Goal: Check status

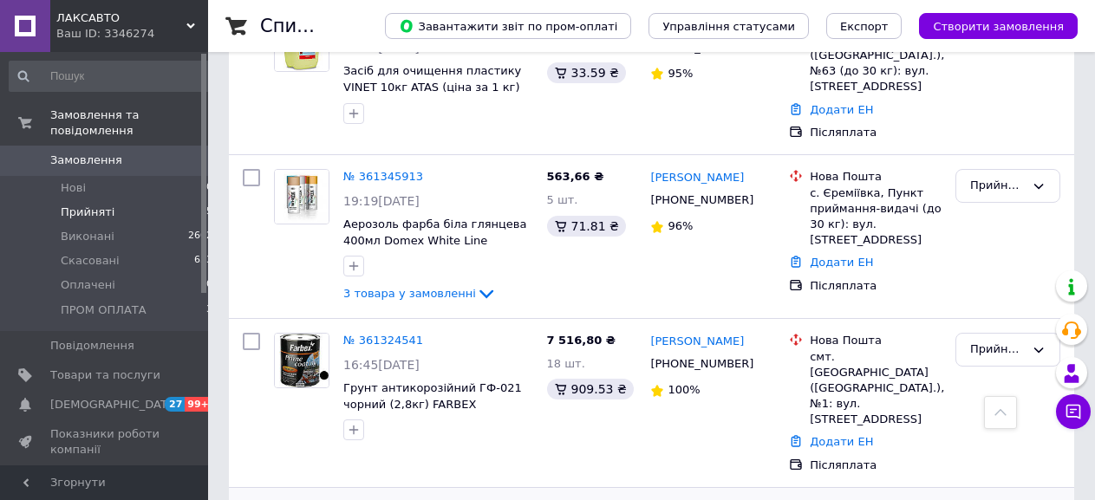
scroll to position [540, 0]
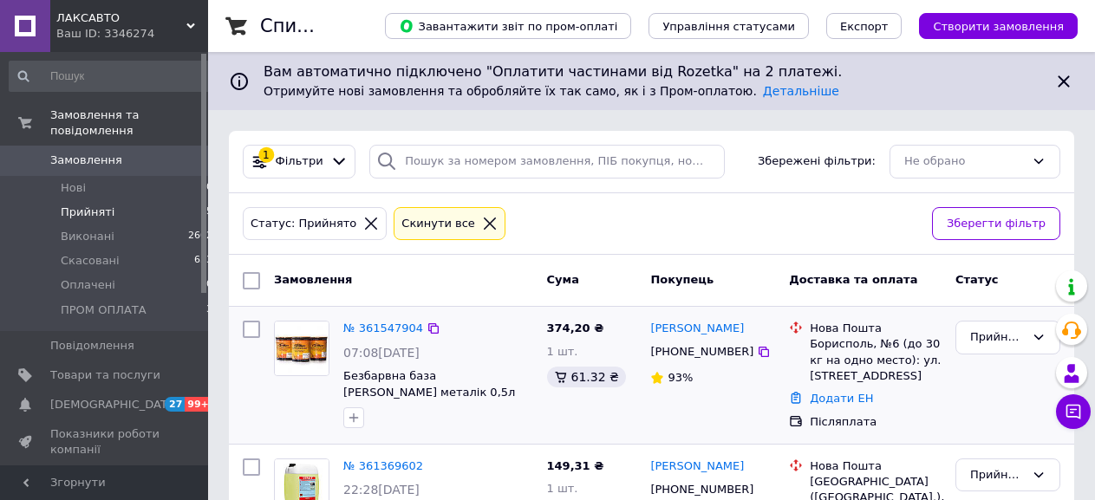
scroll to position [354, 0]
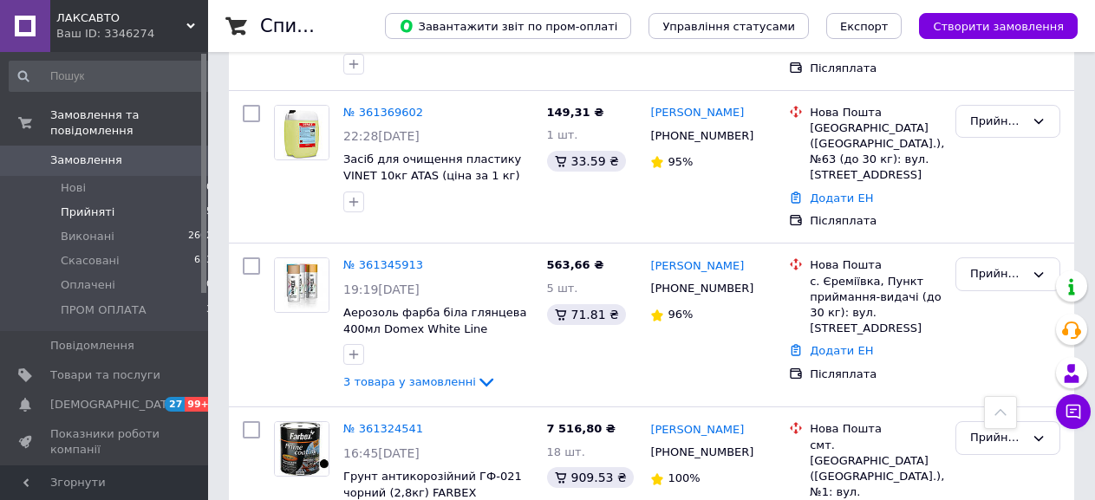
click at [183, 200] on li "Прийняті 5" at bounding box center [111, 212] width 223 height 24
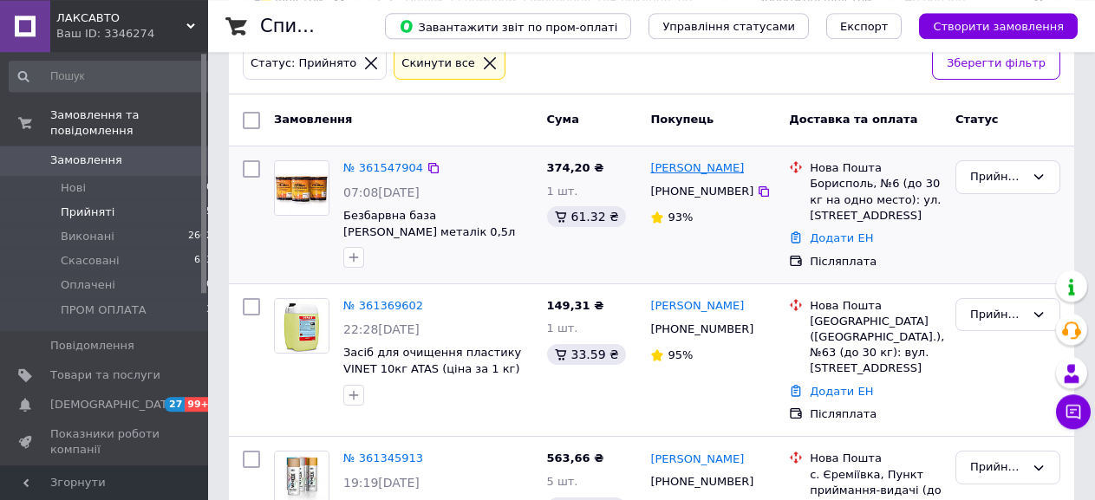
scroll to position [177, 0]
